Goal: Complete application form

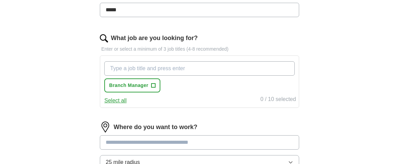
scroll to position [224, 0]
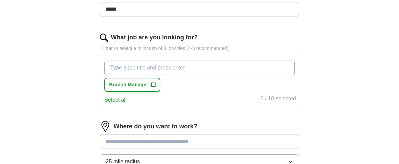
click at [162, 71] on input "What job are you looking for?" at bounding box center [199, 67] width 190 height 14
click at [113, 99] on button "Select all" at bounding box center [115, 100] width 22 height 8
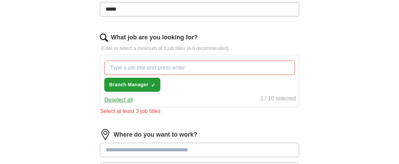
click at [181, 91] on div "Branch Manager ✓ ×" at bounding box center [199, 76] width 193 height 37
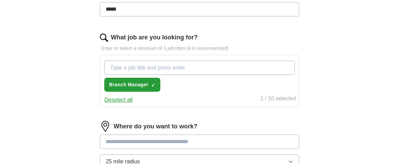
click at [157, 68] on input "What job are you looking for?" at bounding box center [199, 67] width 190 height 14
type input "Assistant operations manager"
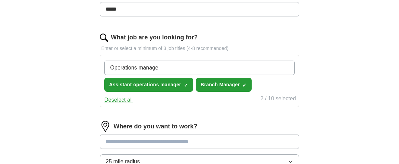
type input "Operations manager"
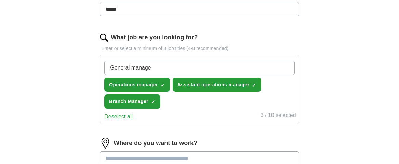
type input "General manager"
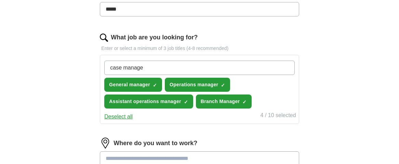
type input "case manager"
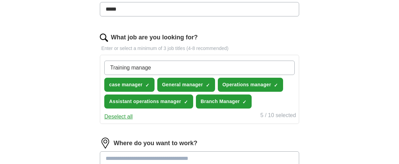
type input "Training manager"
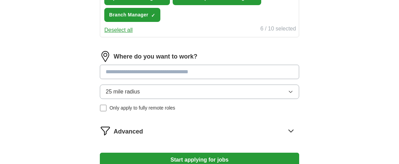
scroll to position [330, 0]
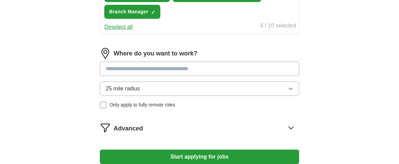
click at [119, 69] on input at bounding box center [199, 68] width 199 height 14
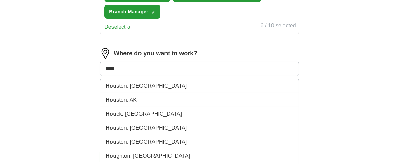
type input "*****"
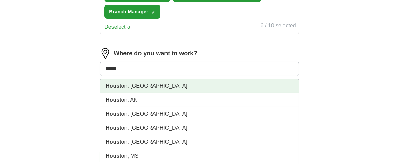
click at [113, 86] on strong "Houst" at bounding box center [113, 86] width 15 height 6
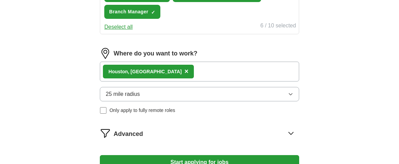
click at [163, 73] on div "Houst on, [GEOGRAPHIC_DATA] ×" at bounding box center [199, 71] width 199 height 20
click at [154, 71] on div "Houst on, [GEOGRAPHIC_DATA] ×" at bounding box center [199, 71] width 199 height 20
click at [158, 72] on div "Houst on, [GEOGRAPHIC_DATA] ×" at bounding box center [199, 71] width 199 height 20
click at [184, 68] on span "×" at bounding box center [186, 71] width 4 height 8
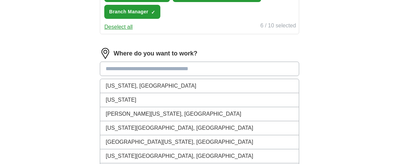
click at [141, 69] on input at bounding box center [199, 68] width 199 height 14
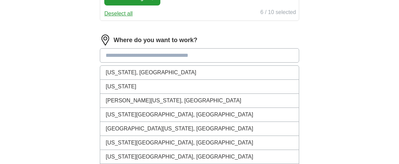
scroll to position [345, 0]
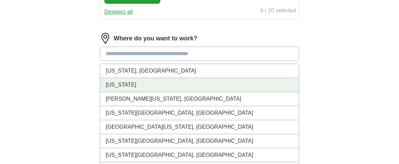
click at [125, 81] on li "[US_STATE]" at bounding box center [199, 85] width 198 height 14
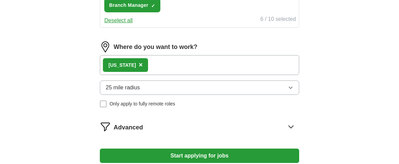
scroll to position [336, 0]
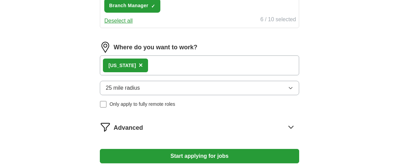
click at [139, 63] on span "×" at bounding box center [141, 65] width 4 height 8
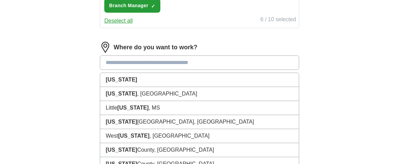
click at [126, 63] on input at bounding box center [199, 62] width 199 height 14
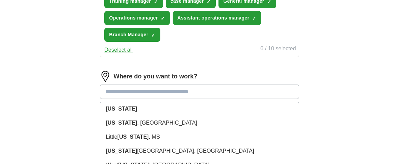
scroll to position [310, 0]
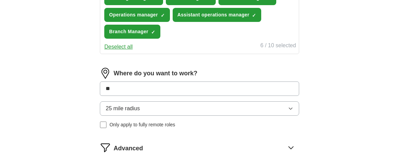
type input "***"
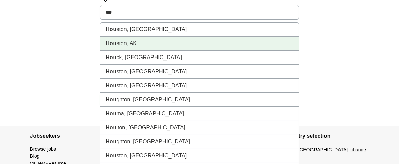
scroll to position [385, 0]
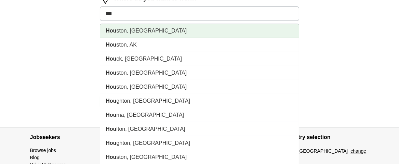
click at [145, 28] on li "Hou ston, [GEOGRAPHIC_DATA]" at bounding box center [199, 31] width 198 height 14
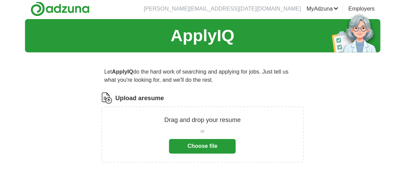
scroll to position [2, 0]
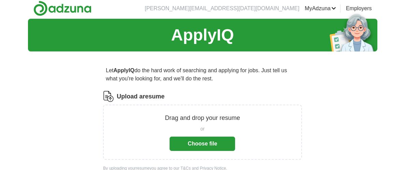
click at [207, 144] on button "Choose file" at bounding box center [203, 144] width 66 height 14
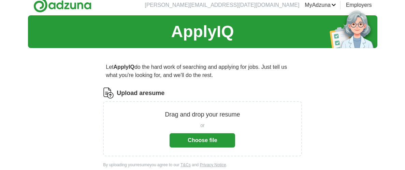
scroll to position [0, 0]
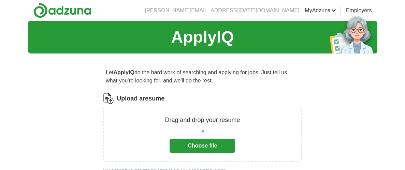
click at [198, 147] on button "Choose file" at bounding box center [203, 146] width 66 height 14
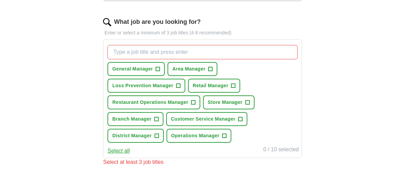
scroll to position [213, 0]
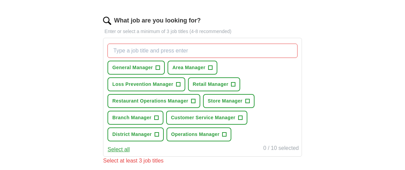
click at [249, 55] on input "What job are you looking for?" at bounding box center [203, 51] width 190 height 14
click at [280, 111] on div "General Manager + Area Manager + Loss Prevention Manager + Retail Manager + Res…" at bounding box center [202, 92] width 193 height 103
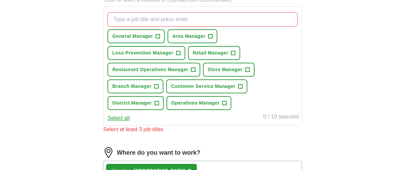
scroll to position [245, 0]
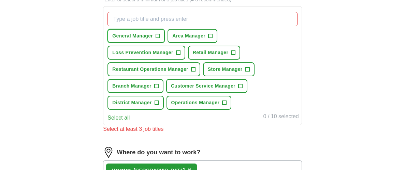
click at [158, 35] on span "+" at bounding box center [158, 35] width 4 height 5
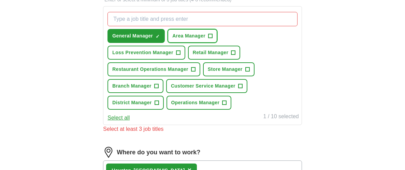
click at [209, 36] on span "+" at bounding box center [210, 35] width 4 height 5
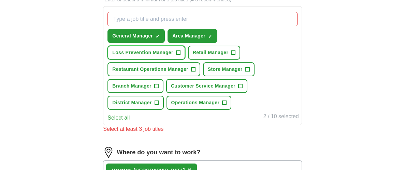
click at [180, 50] on span "+" at bounding box center [178, 52] width 4 height 5
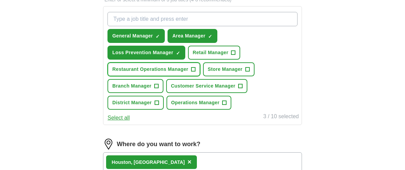
click at [195, 67] on span "+" at bounding box center [193, 69] width 4 height 5
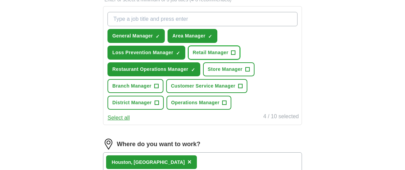
click at [232, 54] on span "+" at bounding box center [234, 52] width 4 height 5
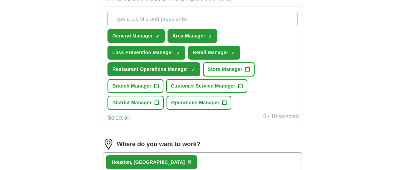
click at [246, 68] on span "+" at bounding box center [248, 69] width 4 height 5
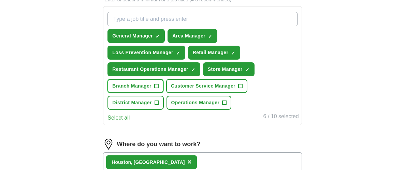
click at [158, 84] on span "+" at bounding box center [156, 86] width 4 height 5
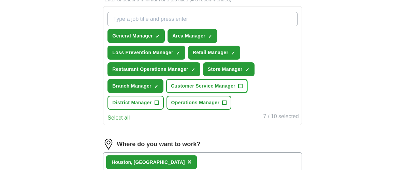
click at [238, 85] on span "+" at bounding box center [240, 86] width 4 height 5
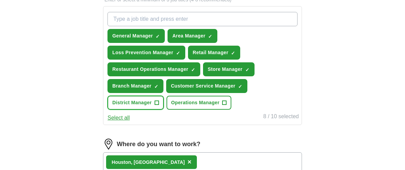
click at [159, 100] on span "+" at bounding box center [157, 102] width 4 height 5
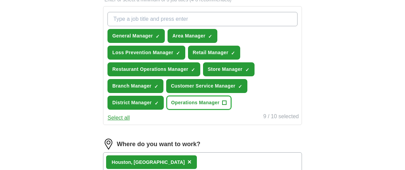
click at [223, 102] on span "+" at bounding box center [225, 102] width 4 height 5
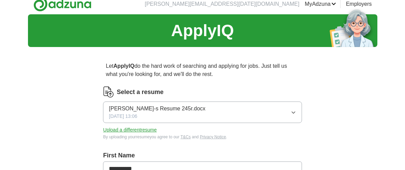
scroll to position [0, 0]
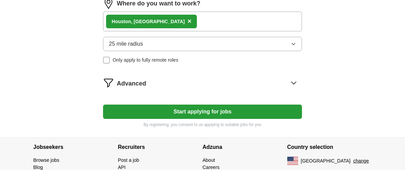
scroll to position [421, 0]
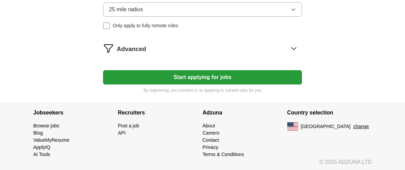
click at [219, 75] on button "Start applying for jobs" at bounding box center [202, 77] width 199 height 14
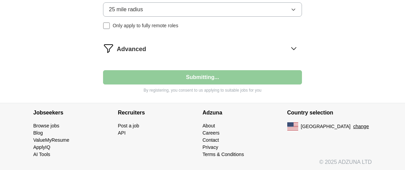
select select "**"
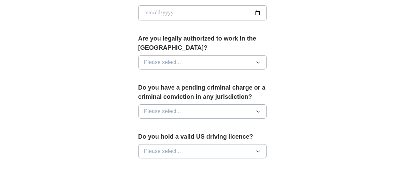
scroll to position [342, 0]
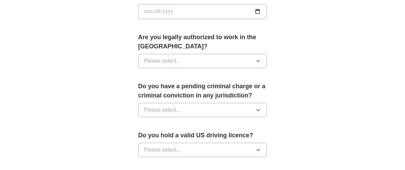
click at [258, 60] on icon "button" at bounding box center [258, 61] width 3 height 2
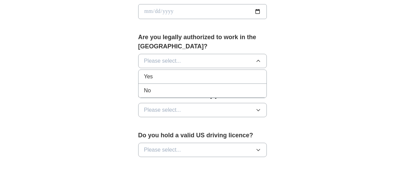
click at [222, 73] on div "Yes" at bounding box center [202, 77] width 117 height 8
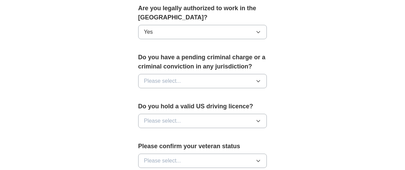
scroll to position [371, 0]
click at [259, 78] on icon "button" at bounding box center [258, 80] width 5 height 5
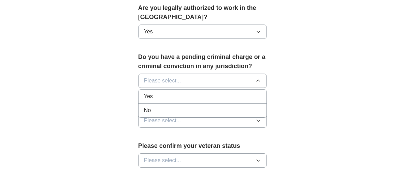
click at [234, 107] on div "No" at bounding box center [202, 111] width 117 height 8
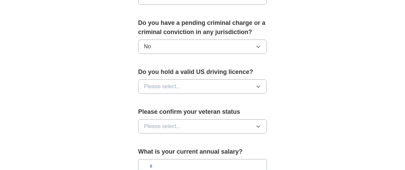
scroll to position [406, 0]
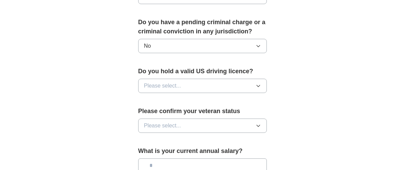
click at [258, 83] on icon "button" at bounding box center [258, 85] width 5 height 5
click at [230, 98] on div "Yes" at bounding box center [202, 102] width 117 height 8
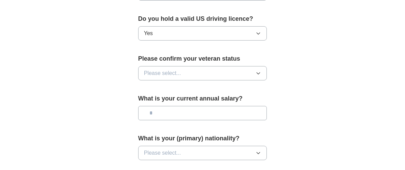
scroll to position [460, 0]
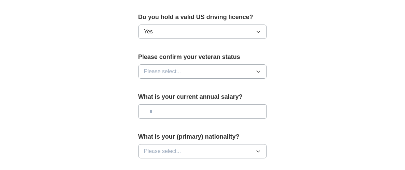
click at [259, 65] on button "Please select..." at bounding box center [202, 72] width 129 height 14
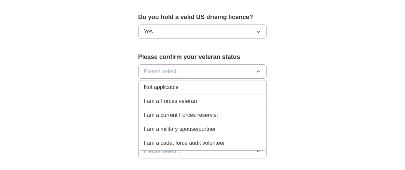
click at [192, 83] on div "Not applicable" at bounding box center [202, 87] width 117 height 8
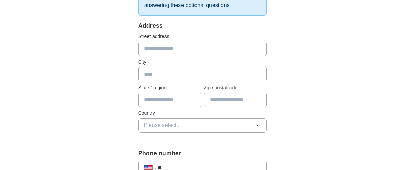
scroll to position [147, 0]
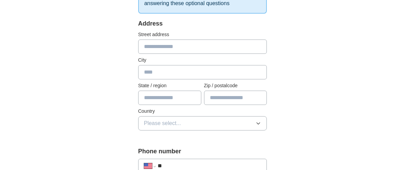
click at [157, 40] on input "text" at bounding box center [202, 47] width 129 height 14
type input "**********"
type input "********"
type input "**"
type input "*****"
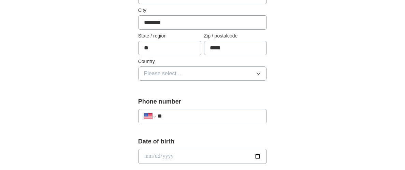
scroll to position [199, 0]
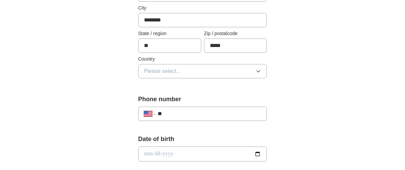
click at [258, 69] on icon "button" at bounding box center [258, 71] width 5 height 5
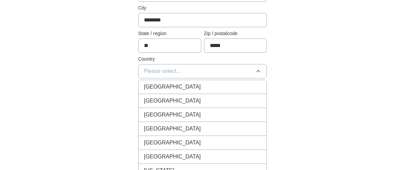
click at [220, 97] on div "[GEOGRAPHIC_DATA]" at bounding box center [202, 101] width 117 height 8
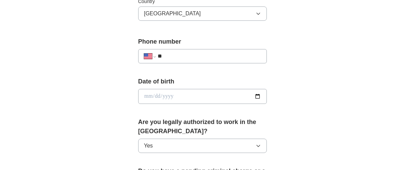
scroll to position [258, 0]
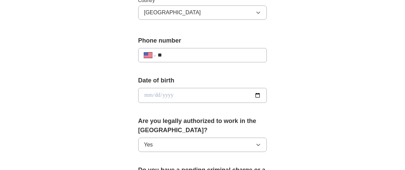
click at [185, 51] on input "**" at bounding box center [210, 55] width 104 height 8
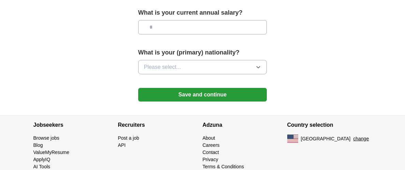
scroll to position [548, 0]
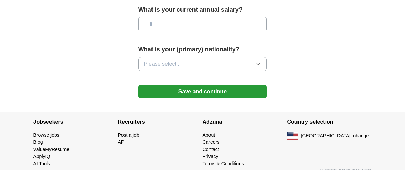
type input "**********"
click at [239, 85] on button "Save and continue" at bounding box center [202, 92] width 129 height 14
